Goal: Task Accomplishment & Management: Manage account settings

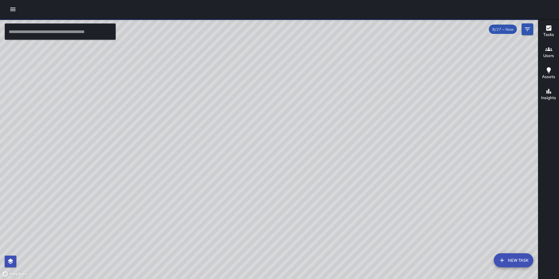
click at [13, 9] on icon "button" at bounding box center [12, 10] width 5 height 4
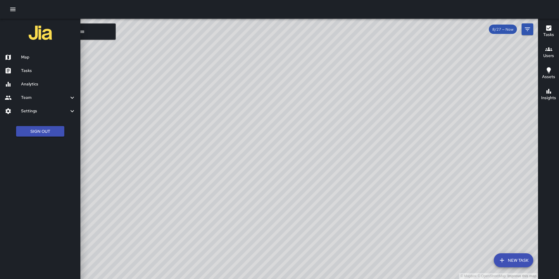
click at [34, 109] on h6 "Settings" at bounding box center [45, 111] width 48 height 6
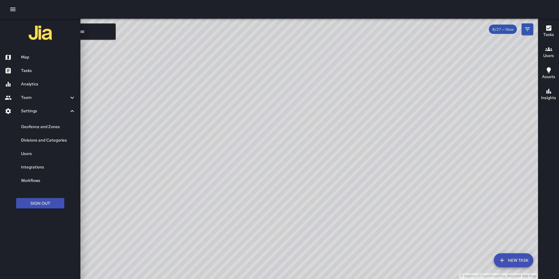
click at [37, 126] on h6 "Geofence and Zones" at bounding box center [48, 127] width 55 height 6
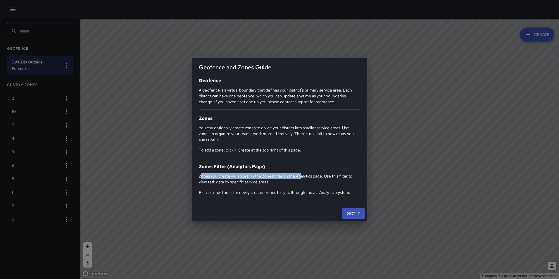
drag, startPoint x: 202, startPoint y: 176, endPoint x: 301, endPoint y: 176, distance: 98.8
click at [301, 176] on p "Zones you create will appear in the Zones filter on the Analytics page. Use thi…" at bounding box center [279, 179] width 161 height 12
click at [234, 194] on p "Please allow 1 hour for newly created zones to sync through the Jia Analytics s…" at bounding box center [279, 192] width 161 height 6
click at [350, 213] on button "Got it" at bounding box center [353, 213] width 23 height 11
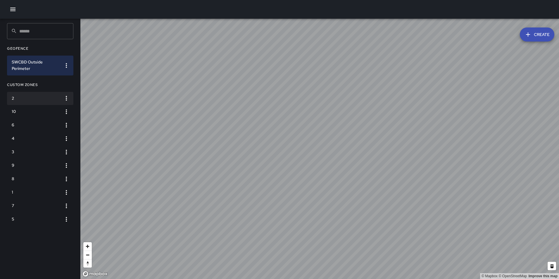
click at [65, 97] on icon "button" at bounding box center [66, 98] width 7 height 7
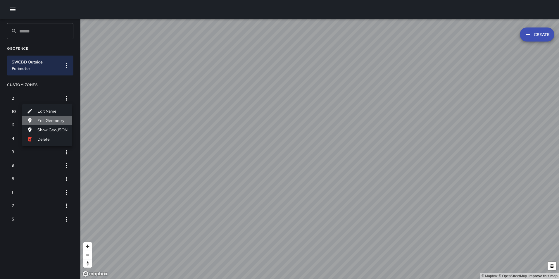
click at [53, 121] on li "Edit Geometry" at bounding box center [47, 120] width 50 height 9
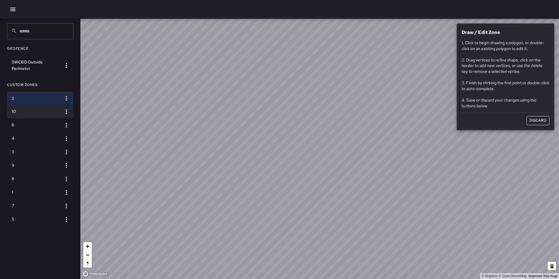
click at [66, 112] on icon "button" at bounding box center [66, 111] width 7 height 7
click at [57, 125] on li "Edit Name" at bounding box center [47, 124] width 50 height 9
click at [537, 118] on button "Discard" at bounding box center [537, 120] width 23 height 9
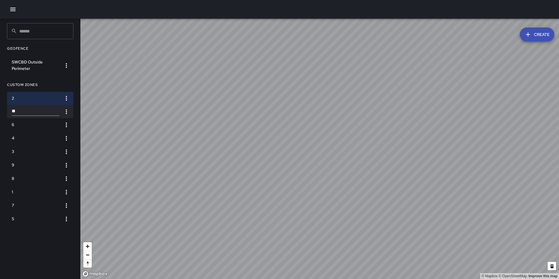
click at [67, 108] on icon "button" at bounding box center [66, 111] width 7 height 7
click at [97, 86] on div at bounding box center [279, 139] width 559 height 279
click at [66, 124] on icon "button" at bounding box center [66, 124] width 1 height 5
click at [110, 130] on div at bounding box center [279, 139] width 559 height 279
click at [66, 99] on icon "button" at bounding box center [66, 98] width 7 height 7
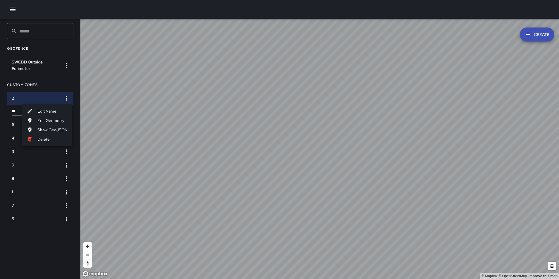
click at [57, 113] on li "Edit Name" at bounding box center [47, 110] width 50 height 9
click at [63, 109] on button "button" at bounding box center [66, 111] width 12 height 12
click at [58, 131] on li "Edit Geometry" at bounding box center [47, 133] width 50 height 9
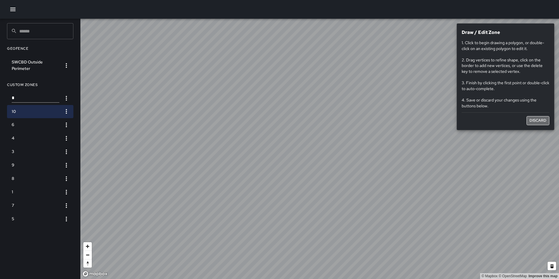
click at [533, 120] on button "Discard" at bounding box center [537, 120] width 23 height 9
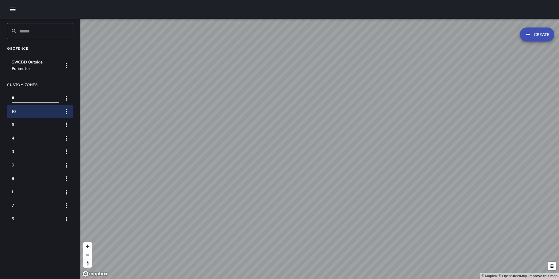
click at [26, 110] on h6 "10" at bounding box center [36, 111] width 48 height 6
click at [66, 108] on icon "button" at bounding box center [66, 111] width 7 height 7
click at [54, 133] on li "Edit Geometry" at bounding box center [47, 133] width 50 height 9
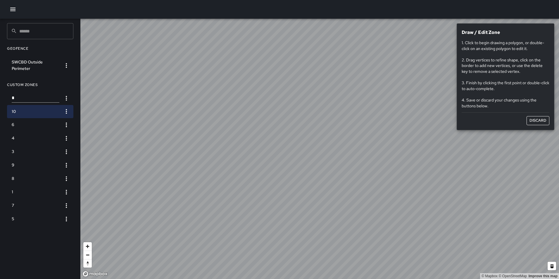
click at [531, 119] on button "Discard" at bounding box center [537, 120] width 23 height 9
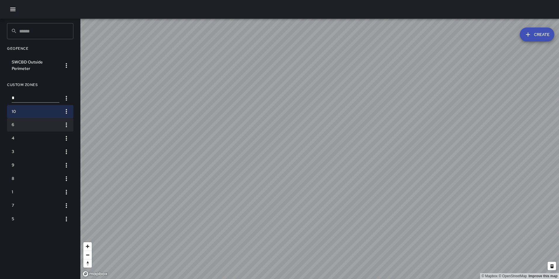
click at [26, 123] on h6 "6" at bounding box center [36, 125] width 48 height 6
click at [31, 138] on h6 "4" at bounding box center [36, 138] width 48 height 6
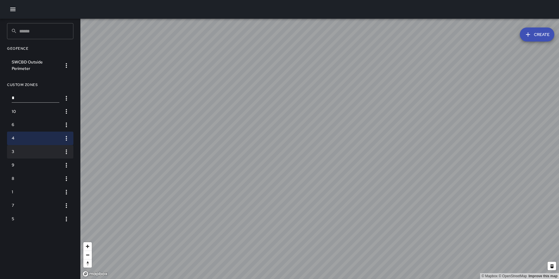
click at [37, 154] on h6 "3" at bounding box center [36, 151] width 48 height 6
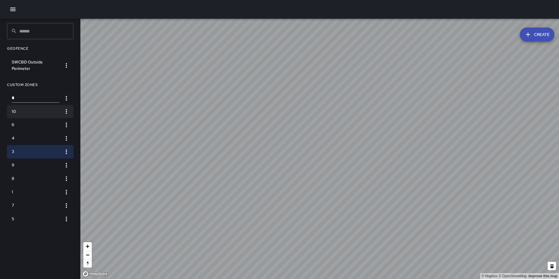
click at [43, 110] on h6 "10" at bounding box center [36, 111] width 48 height 6
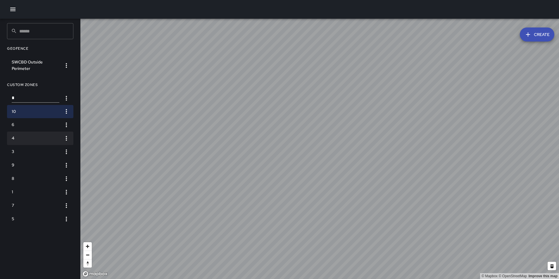
click at [41, 134] on li "4" at bounding box center [40, 137] width 66 height 13
click at [37, 110] on h6 "10" at bounding box center [36, 111] width 48 height 6
click at [39, 135] on h6 "4" at bounding box center [36, 138] width 48 height 6
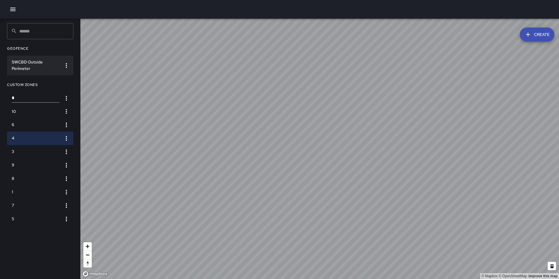
click at [43, 66] on h6 "SWCBD Outside Perimeter" at bounding box center [36, 65] width 48 height 13
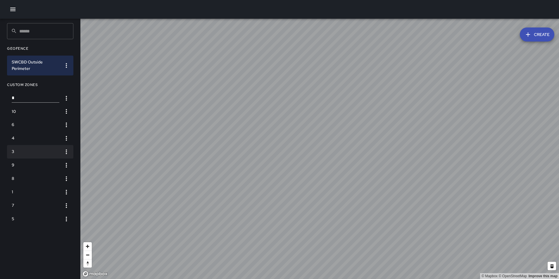
click at [33, 150] on h6 "3" at bounding box center [36, 151] width 48 height 6
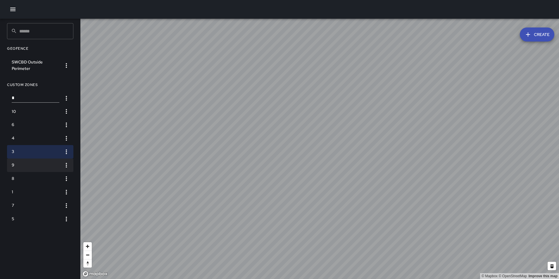
click at [31, 166] on h6 "9" at bounding box center [36, 165] width 48 height 6
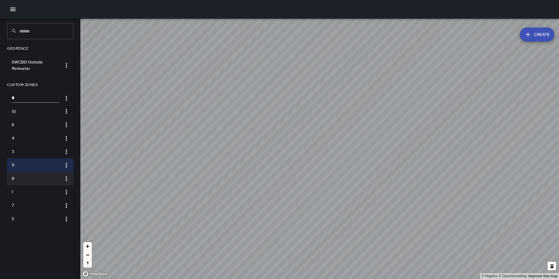
click at [32, 178] on h6 "8" at bounding box center [36, 178] width 48 height 6
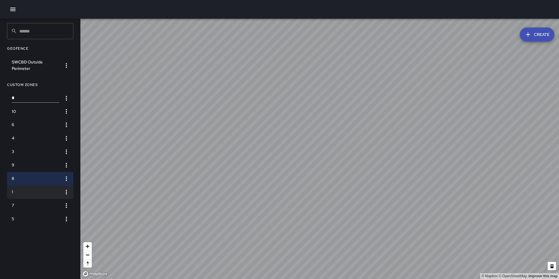
click at [37, 198] on li "1" at bounding box center [40, 191] width 66 height 13
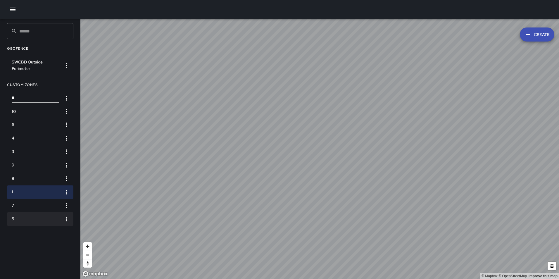
click at [39, 217] on h6 "5" at bounding box center [36, 219] width 48 height 6
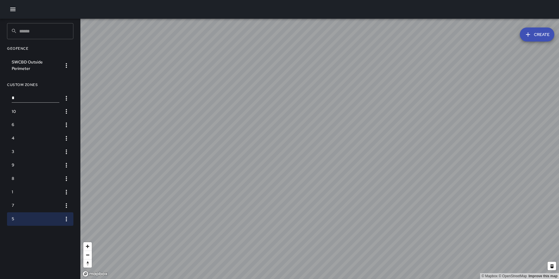
click at [534, 34] on button "Create" at bounding box center [536, 34] width 34 height 14
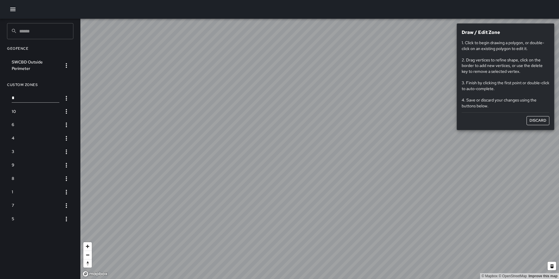
click at [538, 119] on button "Discard" at bounding box center [537, 120] width 23 height 9
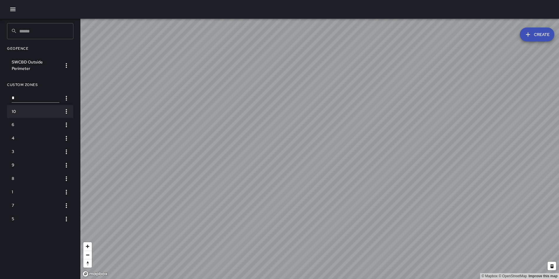
click at [29, 115] on li "10" at bounding box center [40, 111] width 66 height 13
click at [31, 67] on h6 "SWCBD Outside Perimeter" at bounding box center [36, 65] width 48 height 13
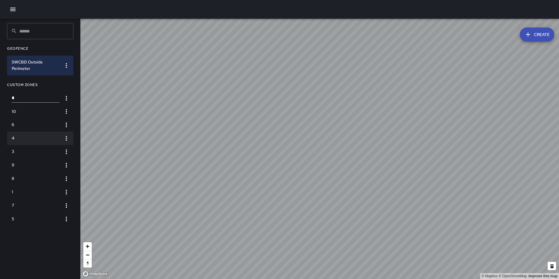
click at [34, 136] on h6 "4" at bounding box center [36, 138] width 48 height 6
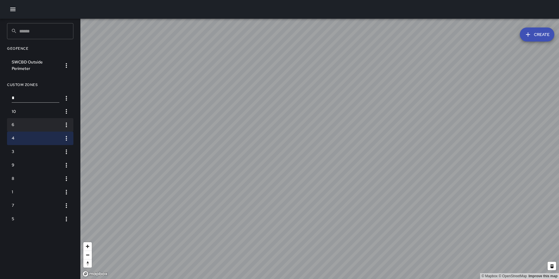
click at [30, 123] on h6 "6" at bounding box center [36, 125] width 48 height 6
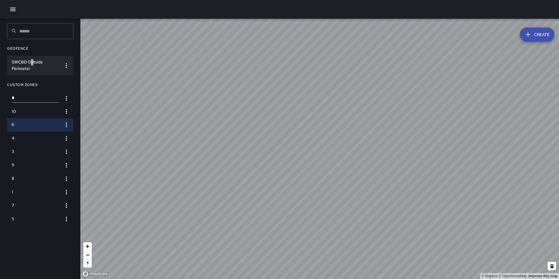
click at [32, 59] on h6 "SWCBD Outside Perimeter" at bounding box center [36, 65] width 48 height 13
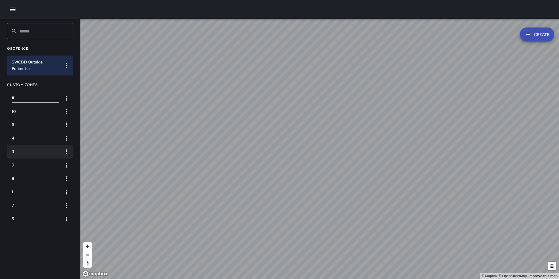
click at [35, 145] on li "3" at bounding box center [40, 151] width 66 height 13
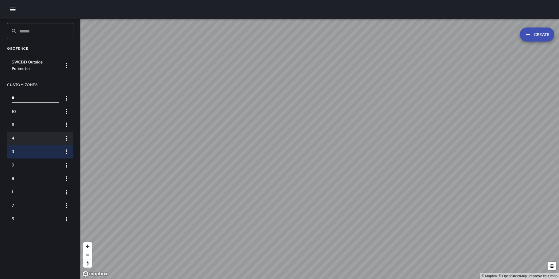
click at [32, 140] on h6 "4" at bounding box center [36, 138] width 48 height 6
click at [32, 153] on h6 "3" at bounding box center [36, 151] width 48 height 6
click at [33, 142] on li "4" at bounding box center [40, 137] width 66 height 13
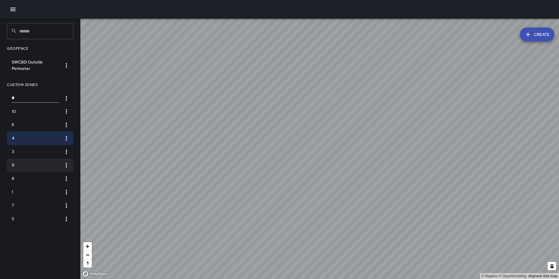
click at [30, 164] on h6 "9" at bounding box center [36, 165] width 48 height 6
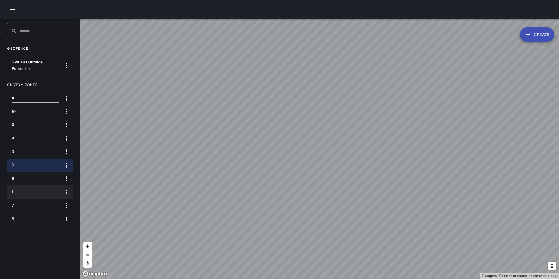
click at [31, 189] on h6 "1" at bounding box center [36, 192] width 48 height 6
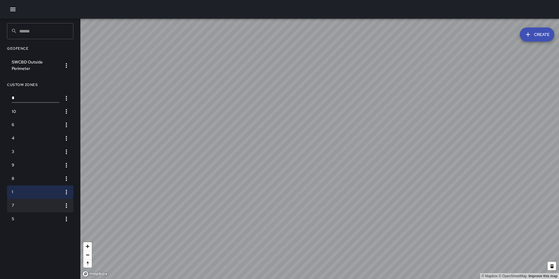
click at [34, 204] on h6 "7" at bounding box center [36, 205] width 48 height 6
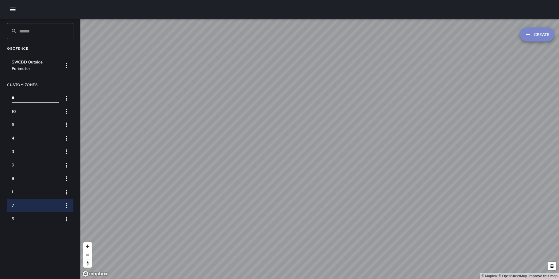
click at [538, 37] on button "Create" at bounding box center [536, 34] width 34 height 14
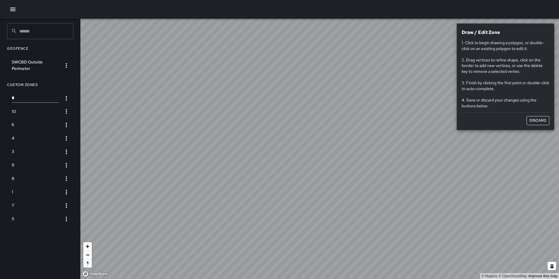
click at [536, 120] on button "Discard" at bounding box center [537, 120] width 23 height 9
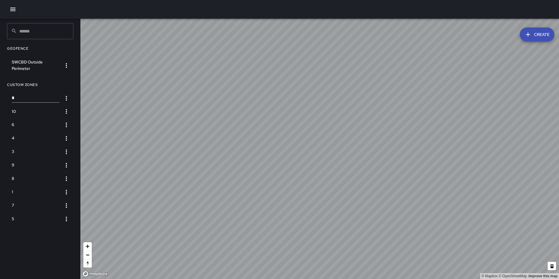
click at [12, 10] on icon "button" at bounding box center [12, 9] width 7 height 7
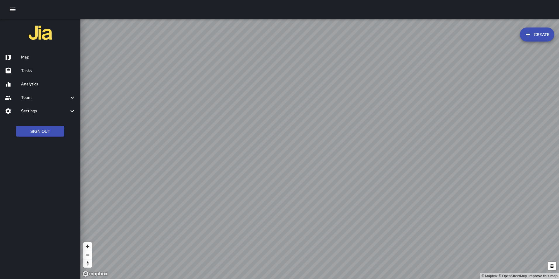
click at [37, 130] on button "Sign Out" at bounding box center [40, 131] width 48 height 11
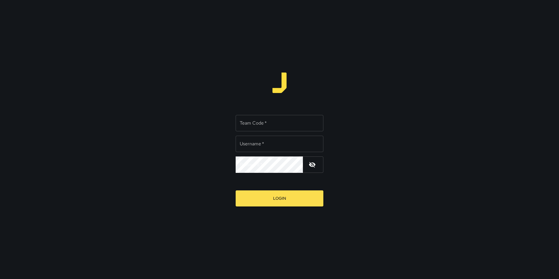
type input "**********"
click at [263, 127] on input "Team Code   *" at bounding box center [279, 123] width 88 height 16
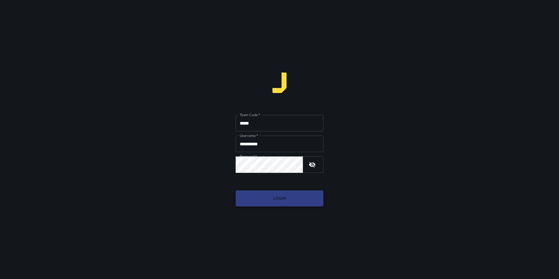
click at [277, 198] on button "Login" at bounding box center [279, 198] width 88 height 16
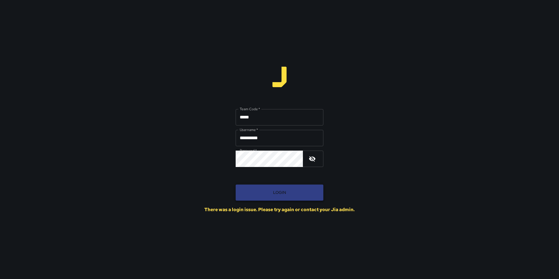
click at [275, 193] on button "Login" at bounding box center [279, 192] width 88 height 16
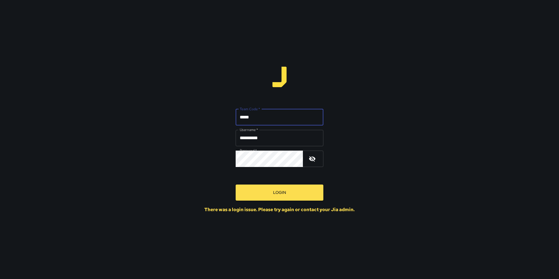
drag, startPoint x: 263, startPoint y: 120, endPoint x: 239, endPoint y: 118, distance: 24.0
click at [239, 118] on input "*****" at bounding box center [279, 117] width 88 height 16
type input "*****"
click at [235, 184] on button "Login" at bounding box center [279, 192] width 88 height 16
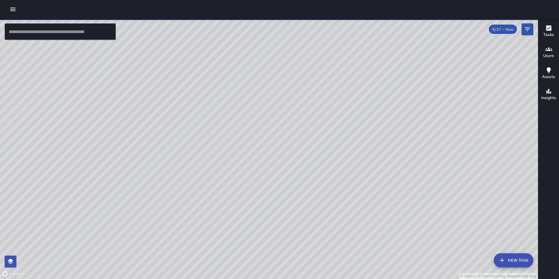
click at [11, 7] on icon "button" at bounding box center [12, 9] width 7 height 7
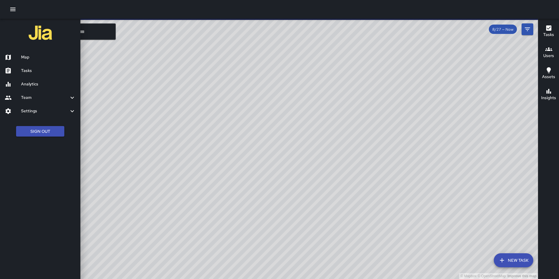
click at [37, 112] on h6 "Settings" at bounding box center [45, 111] width 48 height 6
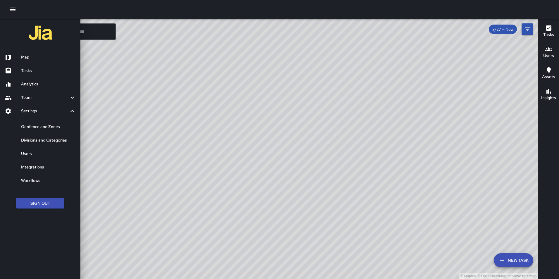
click at [39, 126] on h6 "Geofence and Zones" at bounding box center [48, 127] width 55 height 6
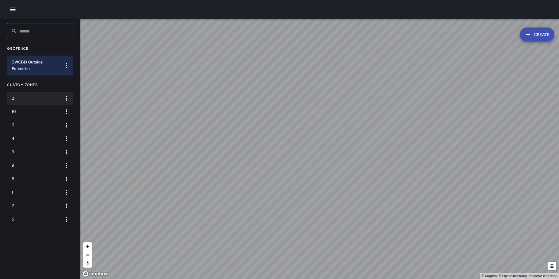
click at [27, 93] on li "2" at bounding box center [40, 98] width 66 height 13
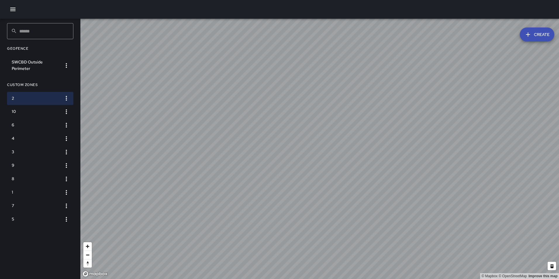
click at [32, 33] on input "text" at bounding box center [46, 31] width 54 height 16
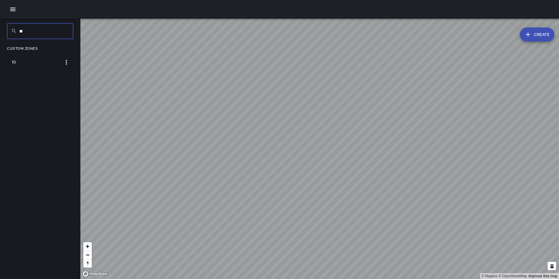
type input "*"
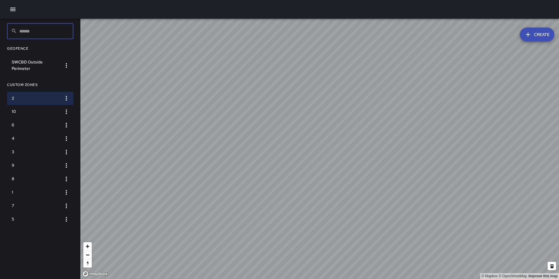
click at [538, 34] on button "Create" at bounding box center [536, 34] width 34 height 14
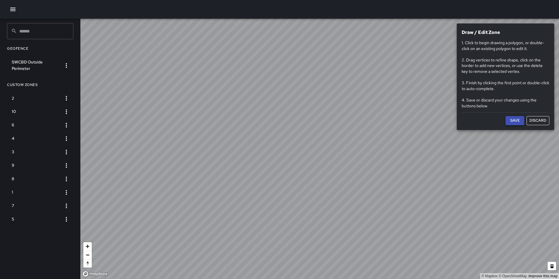
click at [514, 122] on button "Save" at bounding box center [514, 120] width 19 height 9
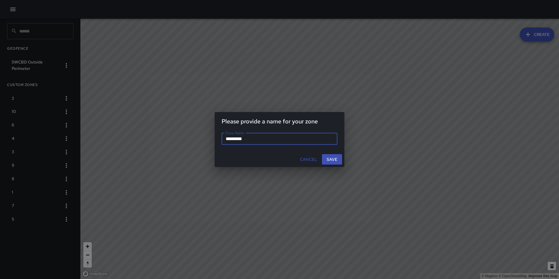
type input "*********"
click at [332, 159] on button "Save" at bounding box center [332, 159] width 20 height 11
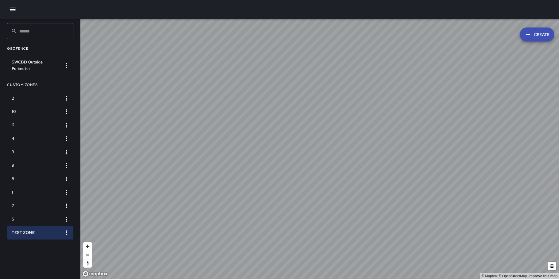
click at [65, 234] on icon "button" at bounding box center [66, 232] width 7 height 7
drag, startPoint x: 58, startPoint y: 266, endPoint x: 56, endPoint y: 257, distance: 8.8
click at [56, 257] on ul "Edit Name Edit Geometry Show [PERSON_NAME]" at bounding box center [47, 253] width 50 height 42
click at [55, 258] on li "Show GeoJSON" at bounding box center [47, 257] width 50 height 9
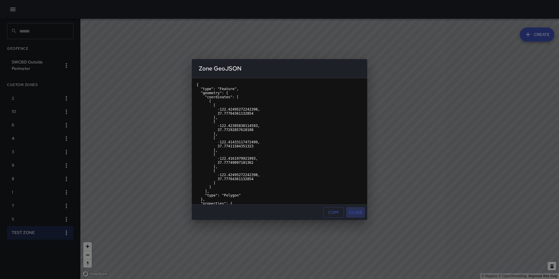
click at [358, 214] on button "Close" at bounding box center [355, 212] width 19 height 11
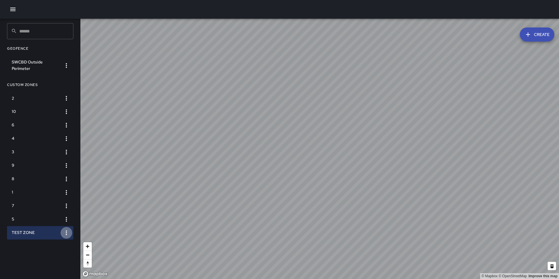
click at [67, 233] on icon "button" at bounding box center [66, 232] width 7 height 7
click at [59, 268] on li "Delete" at bounding box center [47, 266] width 50 height 9
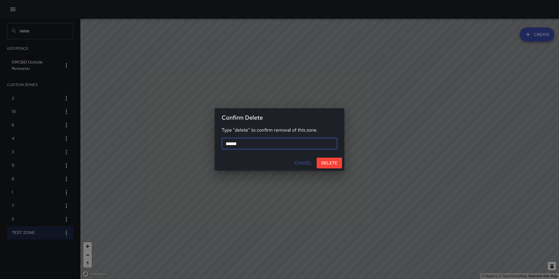
type input "******"
click at [354, 192] on div "Confirm Delete Type "delete" to confirm removal of this zone. ****** ​ Cancel D…" at bounding box center [279, 139] width 559 height 279
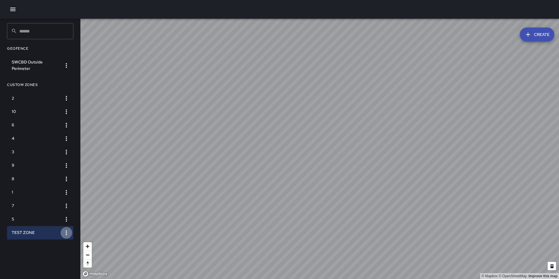
click at [66, 230] on icon "button" at bounding box center [66, 232] width 7 height 7
click at [63, 266] on li "Delete" at bounding box center [47, 266] width 50 height 9
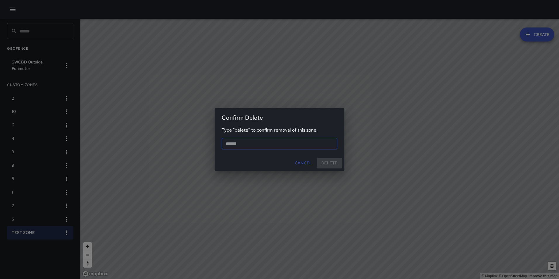
click at [287, 148] on input "text" at bounding box center [279, 144] width 116 height 12
click at [280, 146] on input "text" at bounding box center [279, 144] width 116 height 12
type input "******"
click at [331, 160] on button "Delete" at bounding box center [328, 162] width 25 height 11
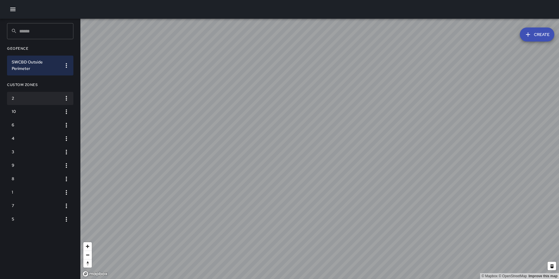
click at [42, 99] on h6 "2" at bounding box center [36, 98] width 48 height 6
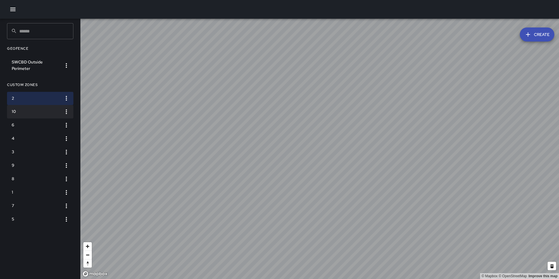
click at [34, 112] on h6 "10" at bounding box center [36, 111] width 48 height 6
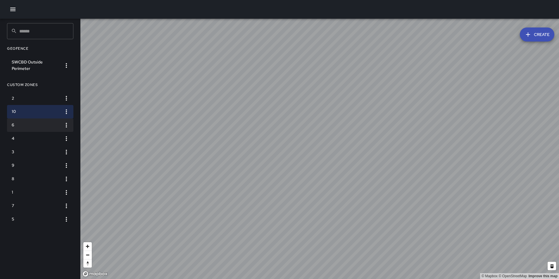
click at [33, 126] on h6 "6" at bounding box center [36, 125] width 48 height 6
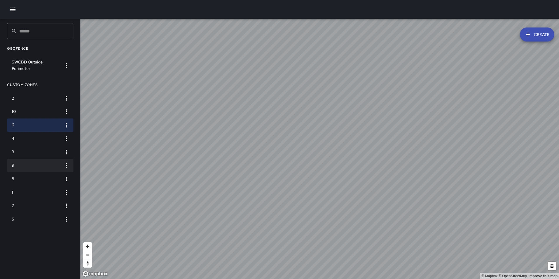
click at [32, 159] on li "9" at bounding box center [40, 165] width 66 height 13
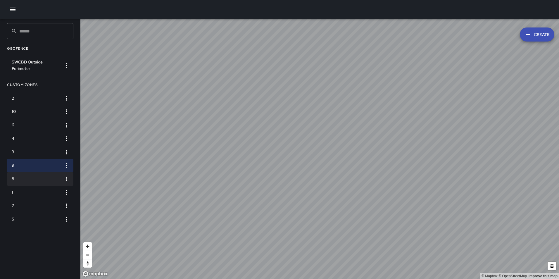
click at [35, 182] on li "8" at bounding box center [40, 178] width 66 height 13
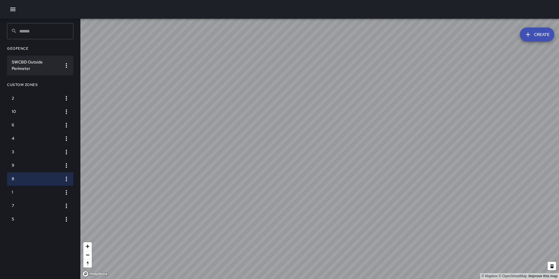
click at [32, 67] on h6 "SWCBD Outside Perimeter" at bounding box center [36, 65] width 48 height 13
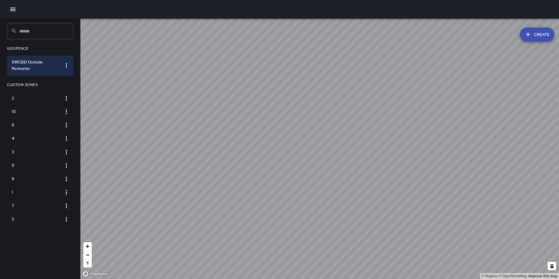
click at [12, 11] on icon "button" at bounding box center [12, 10] width 5 height 4
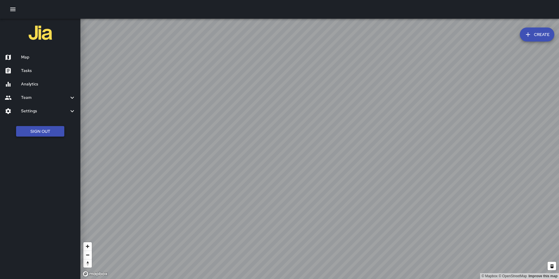
click at [49, 130] on button "Sign Out" at bounding box center [40, 131] width 48 height 11
